Goal: Task Accomplishment & Management: Use online tool/utility

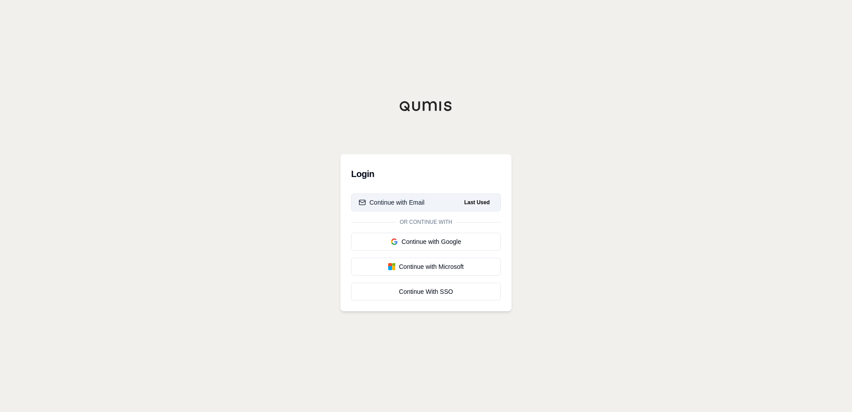
click at [390, 201] on div "Continue with Email" at bounding box center [392, 202] width 66 height 9
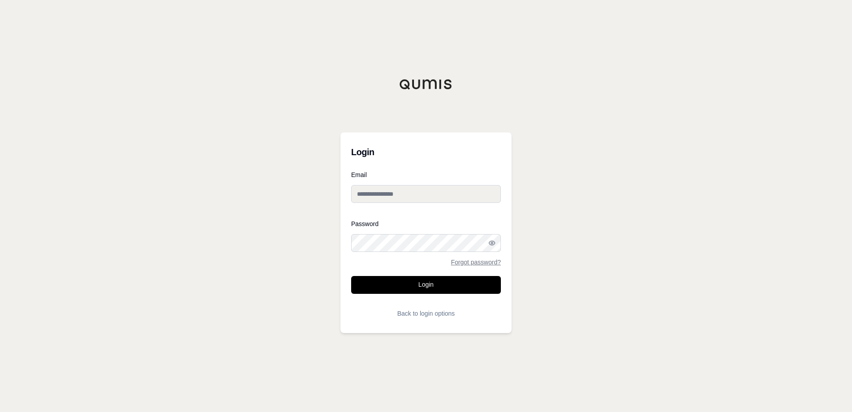
type input "**********"
click at [415, 284] on button "Login" at bounding box center [426, 285] width 150 height 18
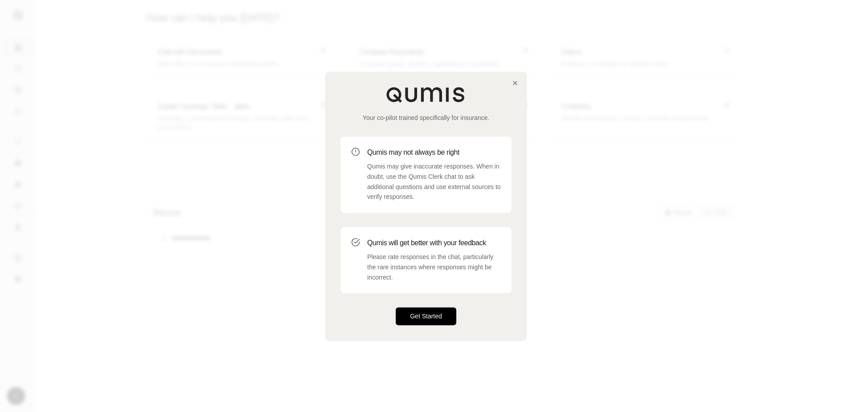
click at [420, 308] on button "Get Started" at bounding box center [426, 316] width 61 height 18
